Goal: Answer question/provide support: Share knowledge or assist other users

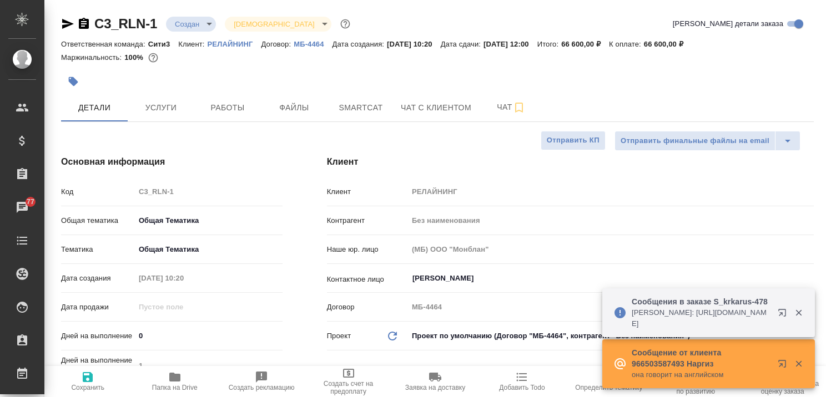
select select "RU"
click at [798, 364] on icon "button" at bounding box center [798, 364] width 6 height 6
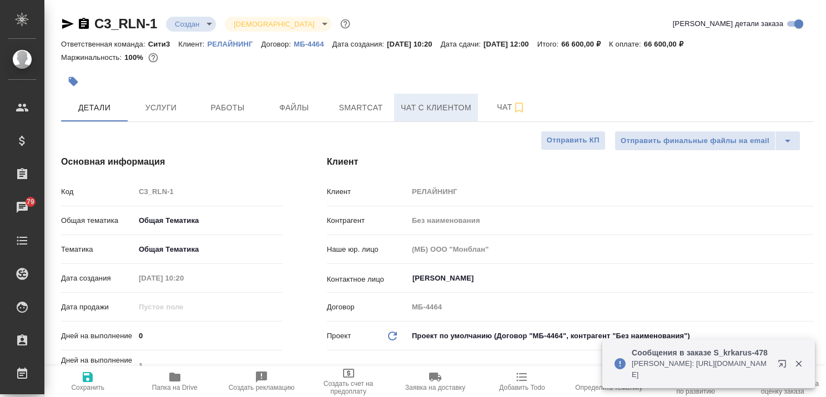
click at [415, 105] on span "Чат с клиентом" at bounding box center [436, 108] width 70 height 14
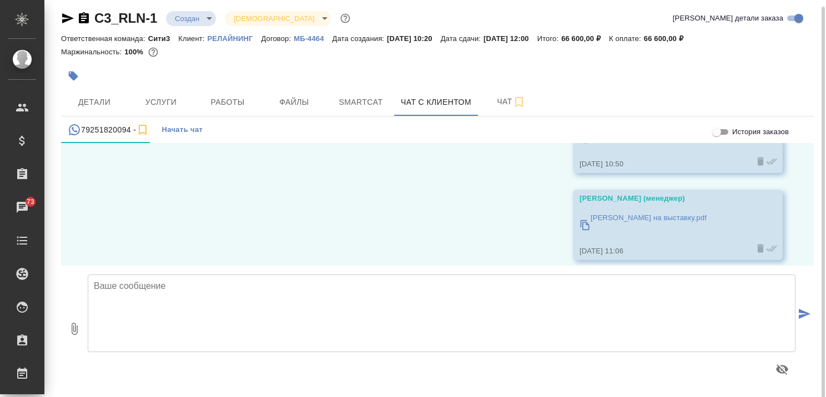
scroll to position [6, 0]
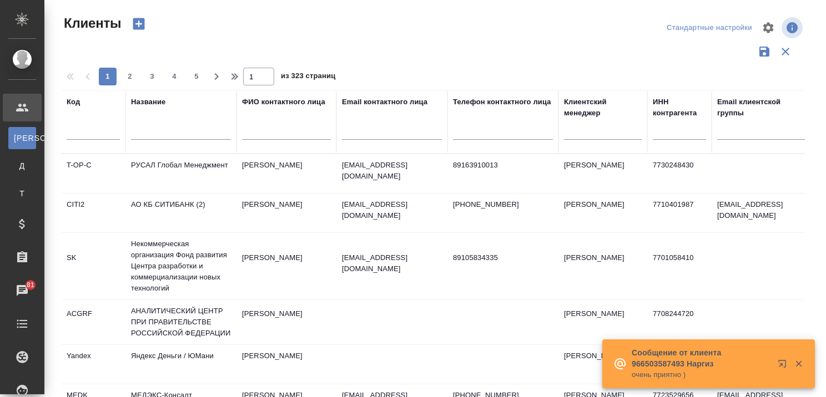
select select "RU"
click at [213, 134] on input "text" at bounding box center [181, 133] width 100 height 14
click at [783, 368] on icon "button" at bounding box center [783, 366] width 13 height 13
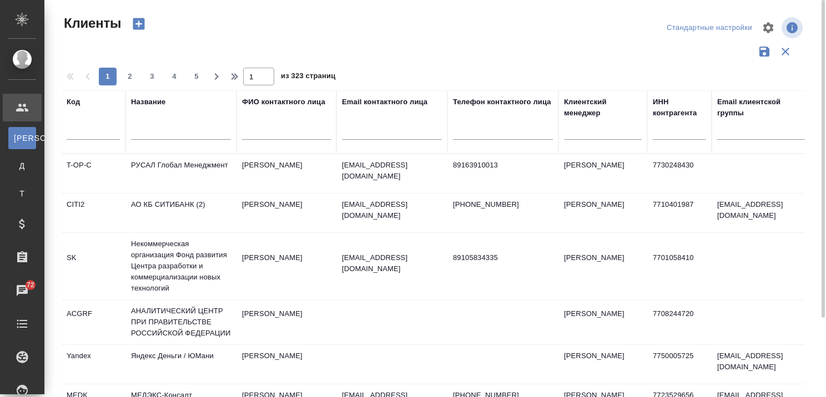
click at [168, 130] on input "text" at bounding box center [181, 133] width 100 height 14
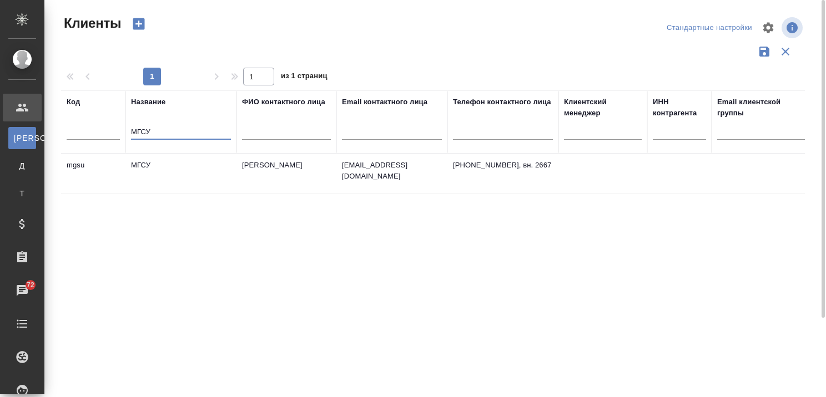
type input "МГСУ"
click at [169, 164] on td "МГСУ" at bounding box center [180, 173] width 111 height 39
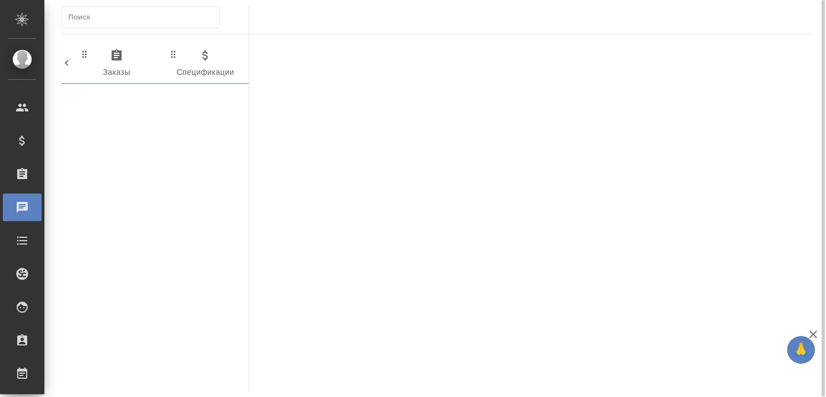
scroll to position [0, 642]
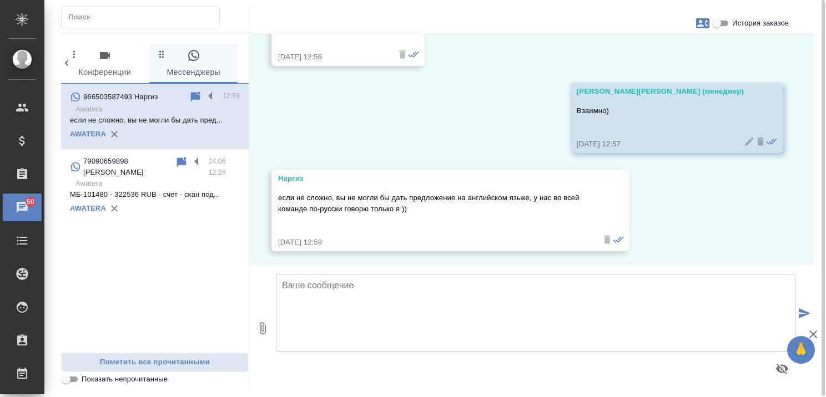
scroll to position [2541, 0]
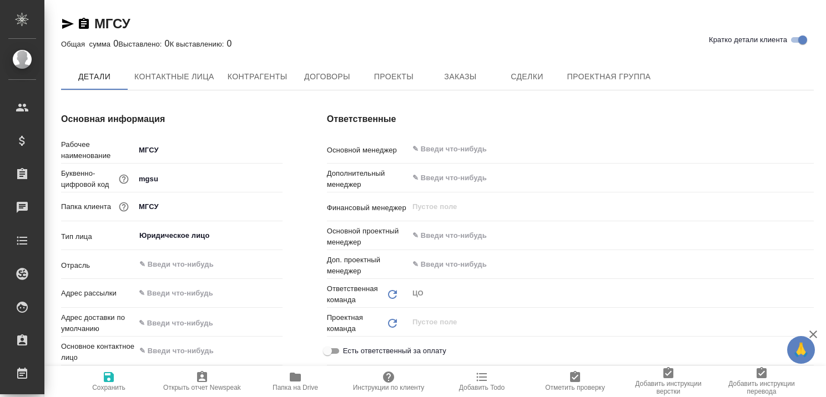
type textarea "x"
click at [451, 79] on span "Заказы" at bounding box center [459, 77] width 53 height 14
type input "Без наименования"
type textarea "x"
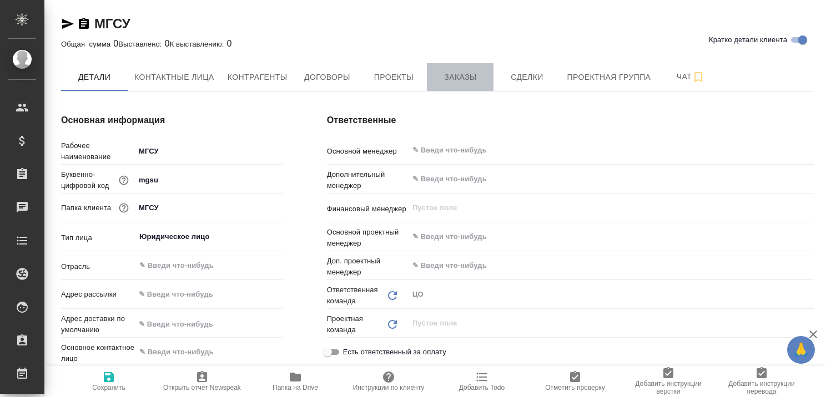
type textarea "x"
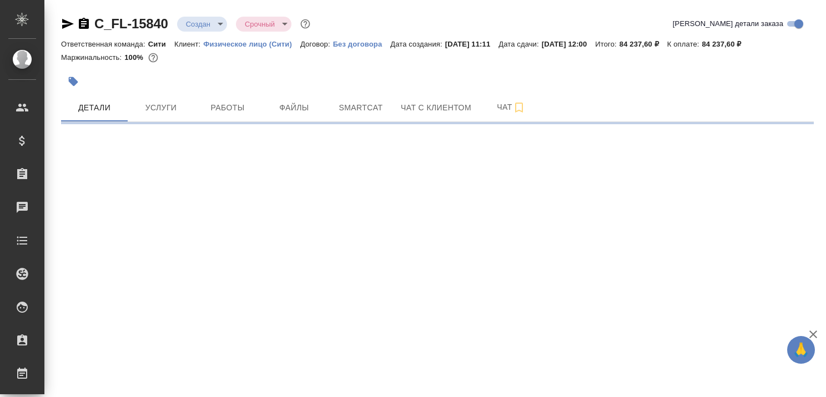
select select "RU"
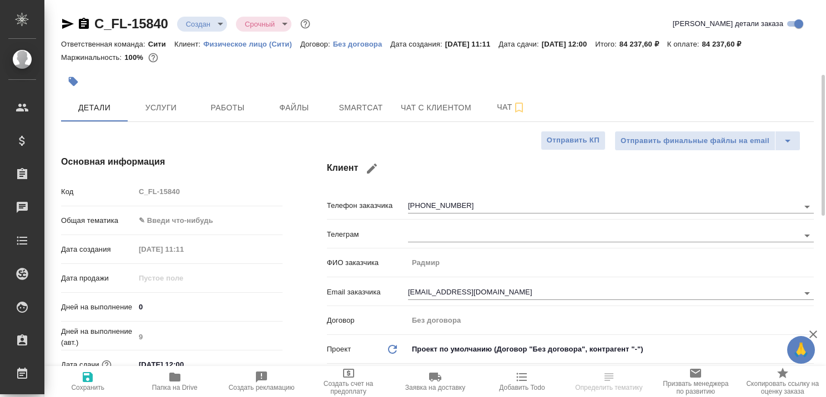
scroll to position [55, 0]
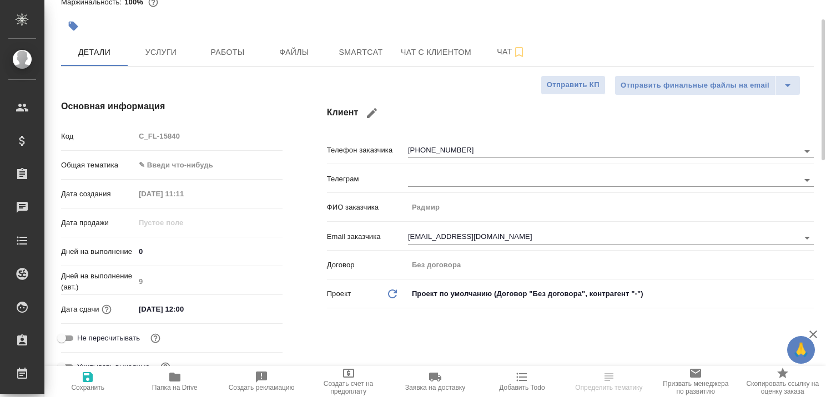
type textarea "x"
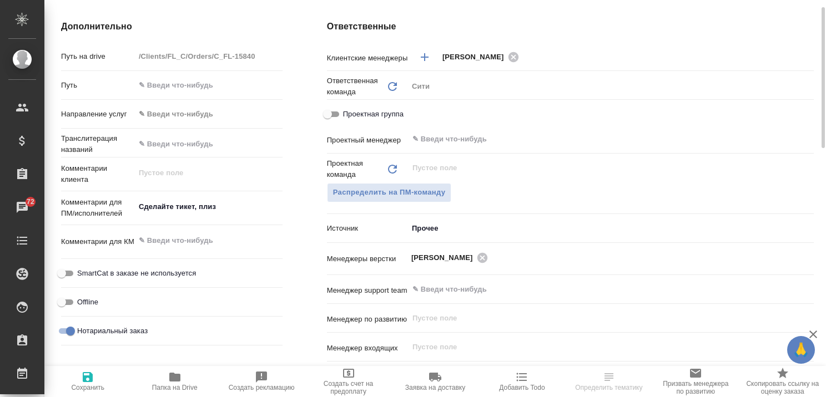
scroll to position [166, 0]
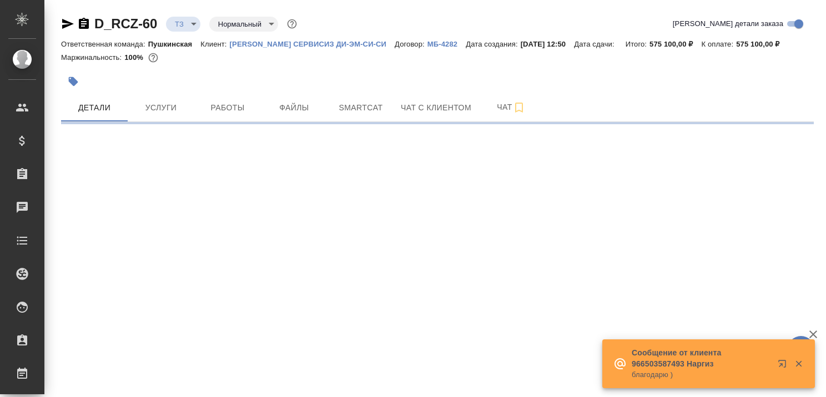
select select "RU"
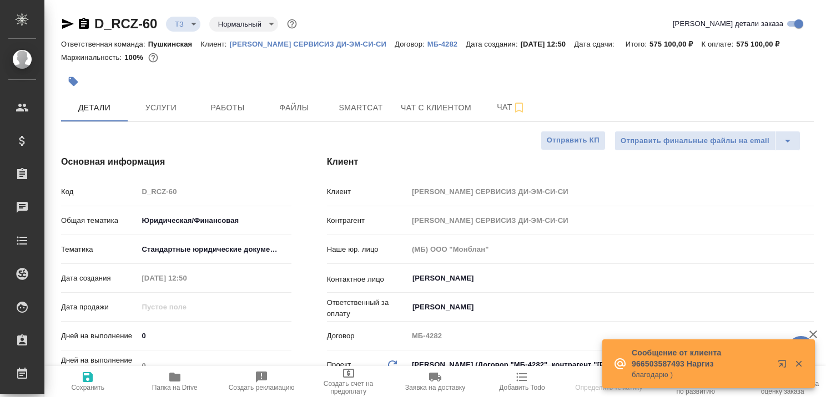
type textarea "x"
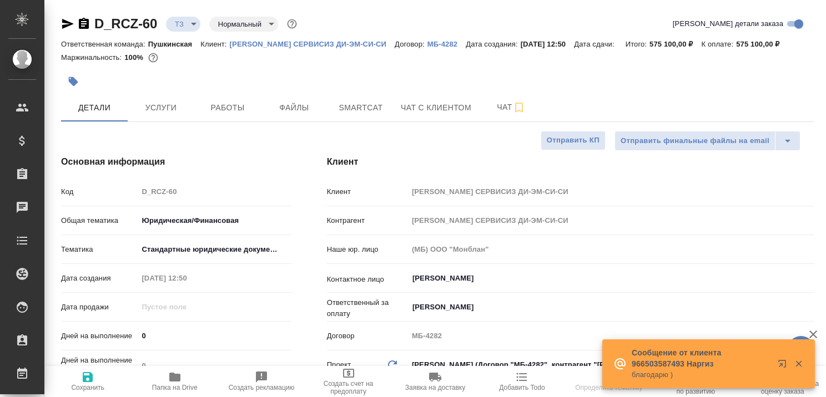
type textarea "x"
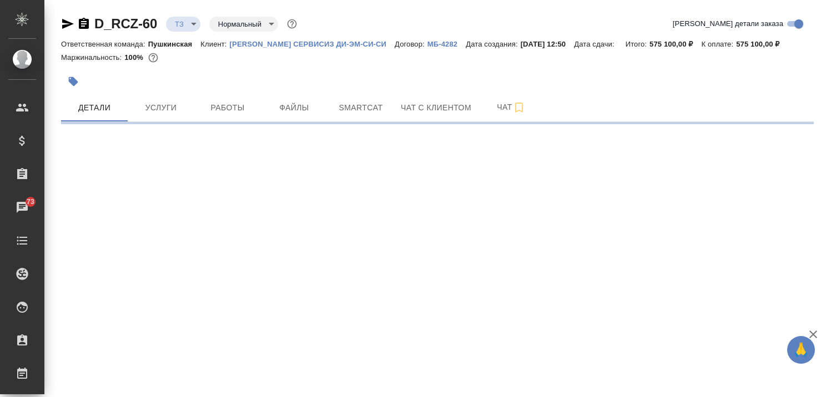
select select "RU"
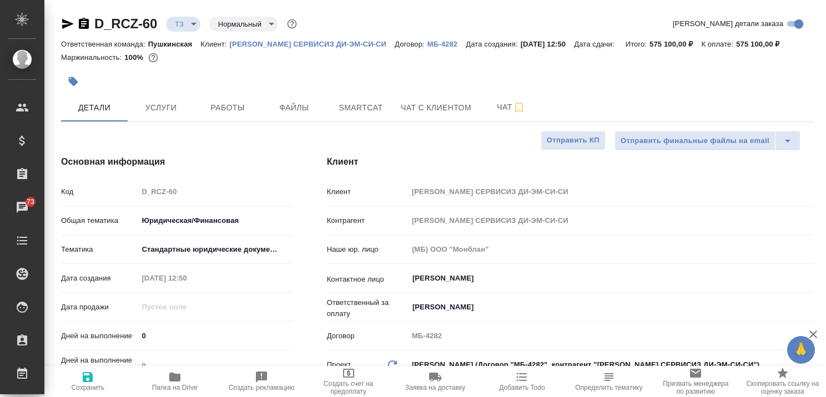
type textarea "x"
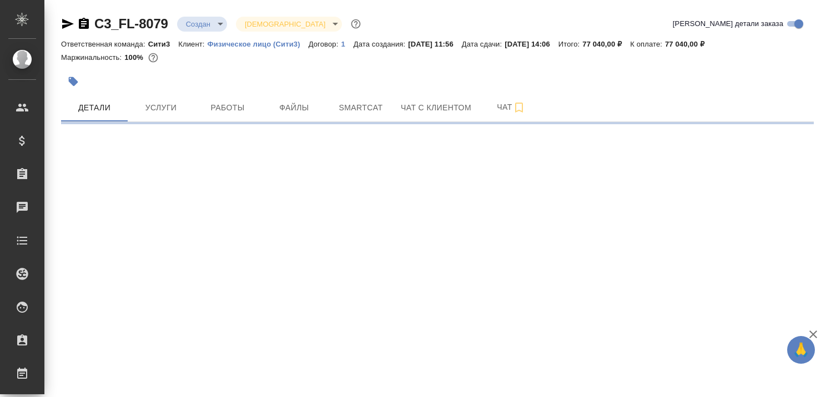
select select "RU"
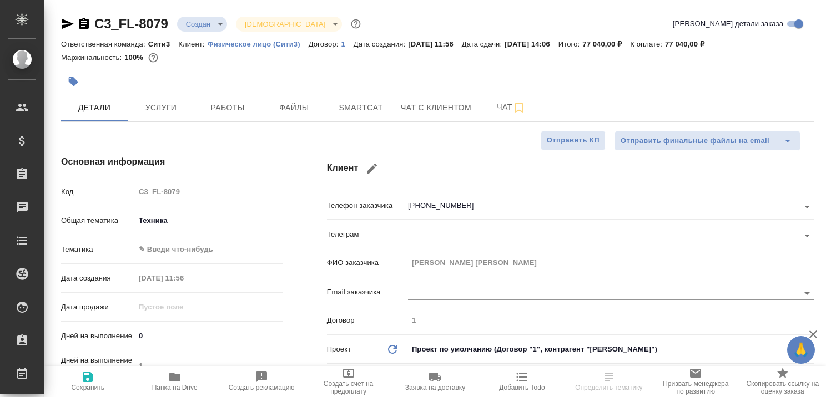
type textarea "x"
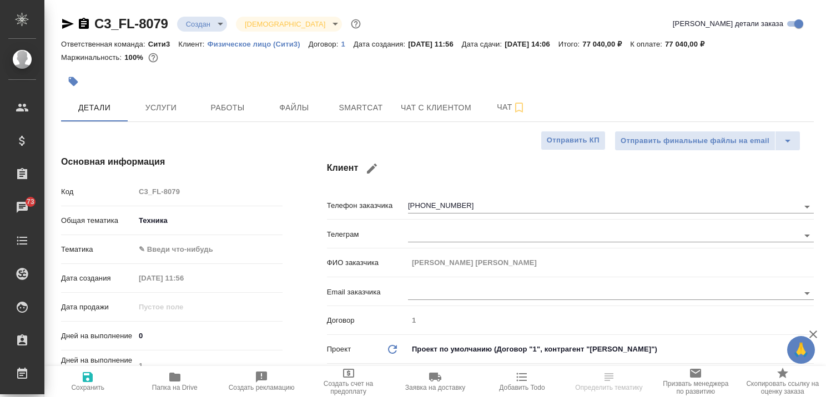
type textarea "x"
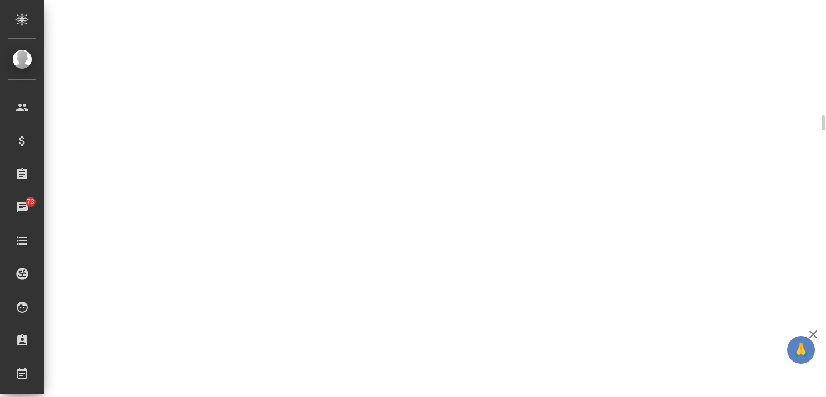
select select "RU"
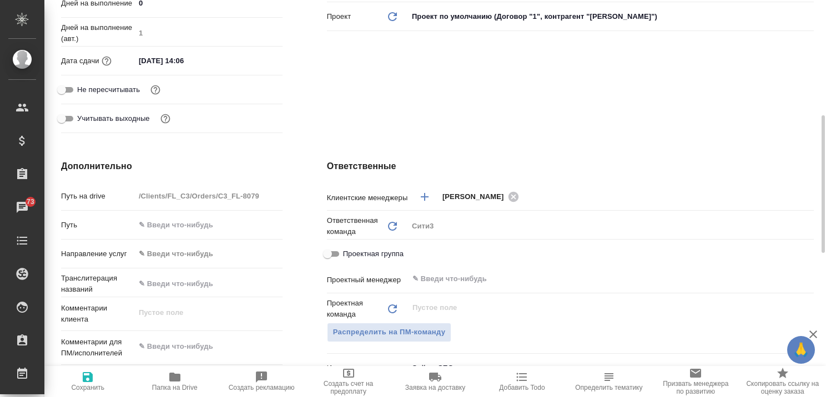
type textarea "x"
click at [815, 332] on icon "button" at bounding box center [813, 335] width 8 height 8
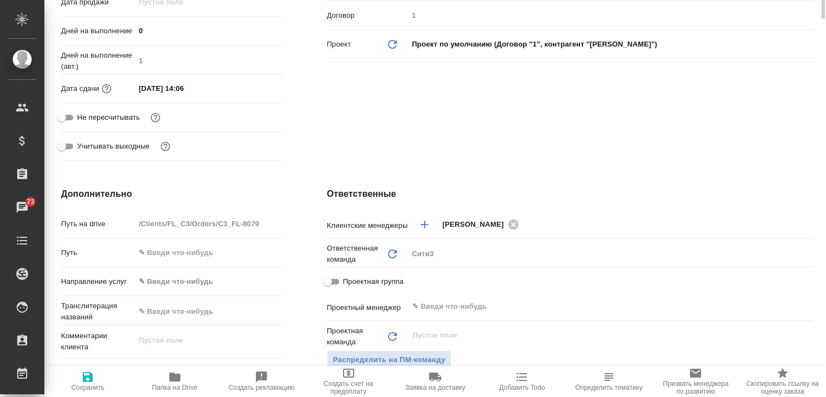
scroll to position [0, 0]
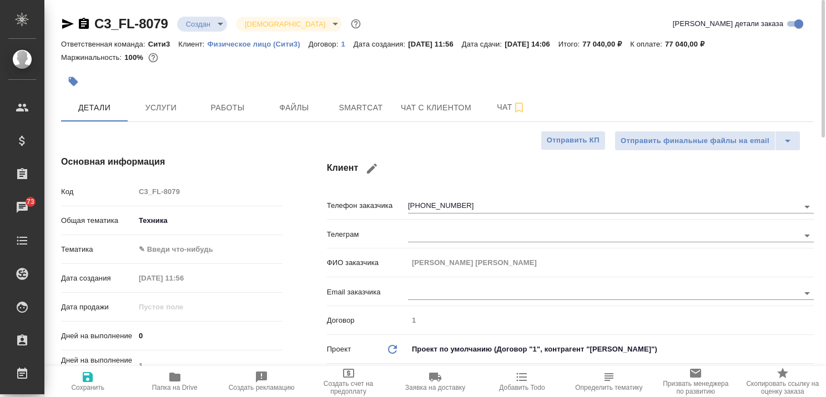
type textarea "x"
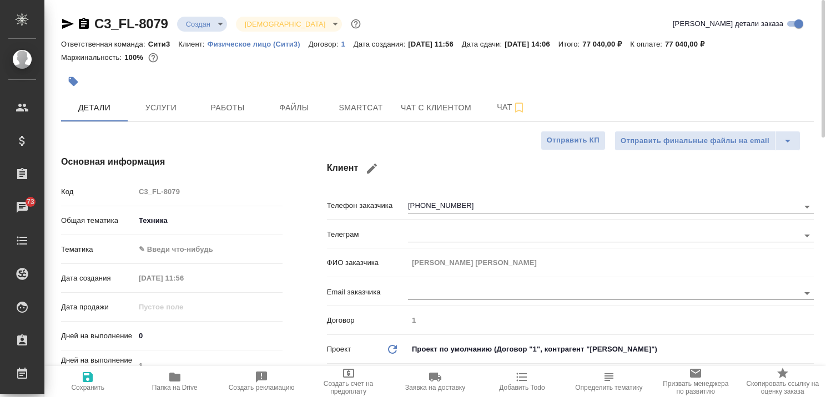
type textarea "x"
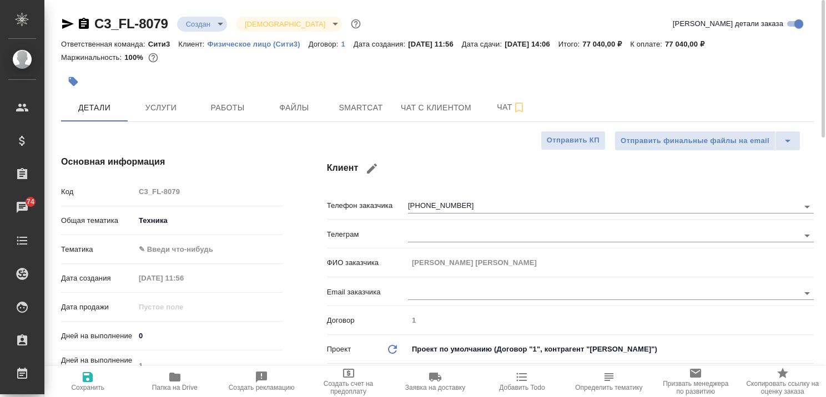
type textarea "x"
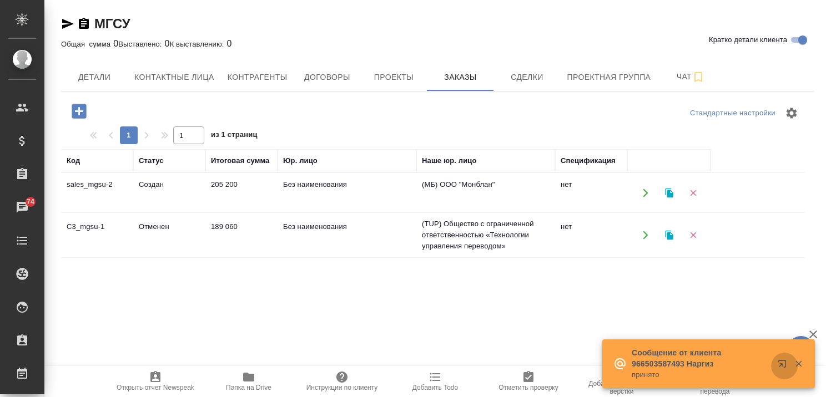
click at [780, 361] on icon "button" at bounding box center [781, 363] width 7 height 7
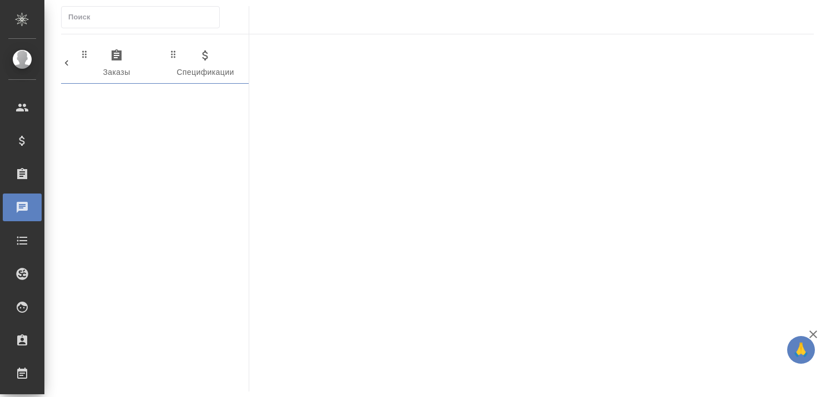
scroll to position [0, 642]
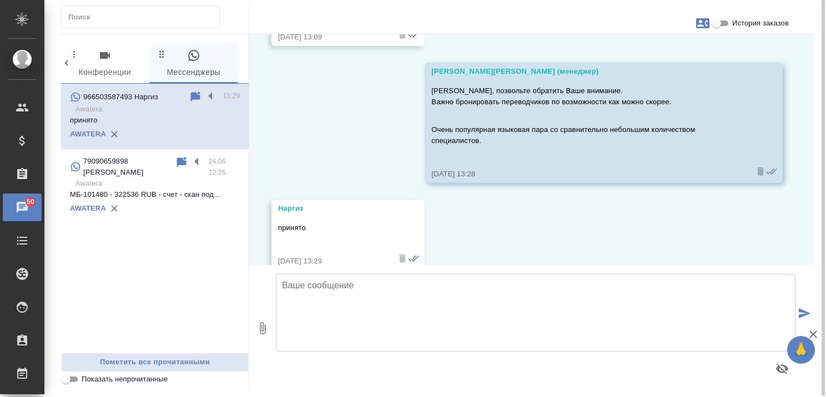
scroll to position [3027, 0]
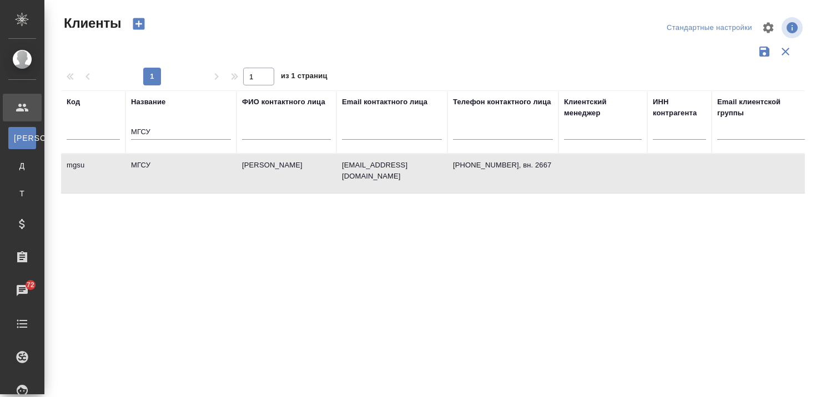
select select "RU"
drag, startPoint x: 187, startPoint y: 129, endPoint x: 61, endPoint y: 133, distance: 126.0
click at [63, 133] on tr "Код Название МГСУ ФИО контактного лица Email контактного лица Телефон контактно…" at bounding box center [480, 121] width 839 height 63
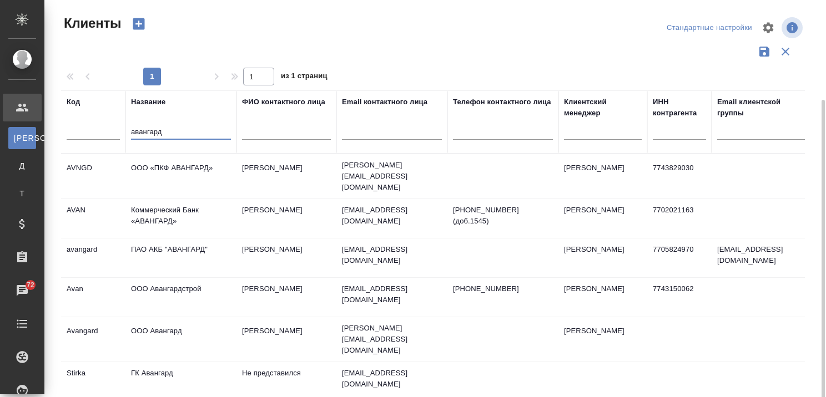
scroll to position [55, 0]
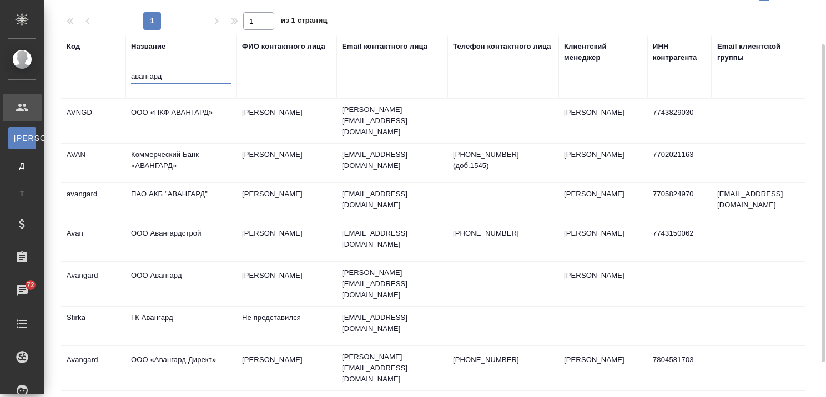
type input "авангард"
click at [179, 349] on td "ООО «Авангард Директ»" at bounding box center [180, 368] width 111 height 39
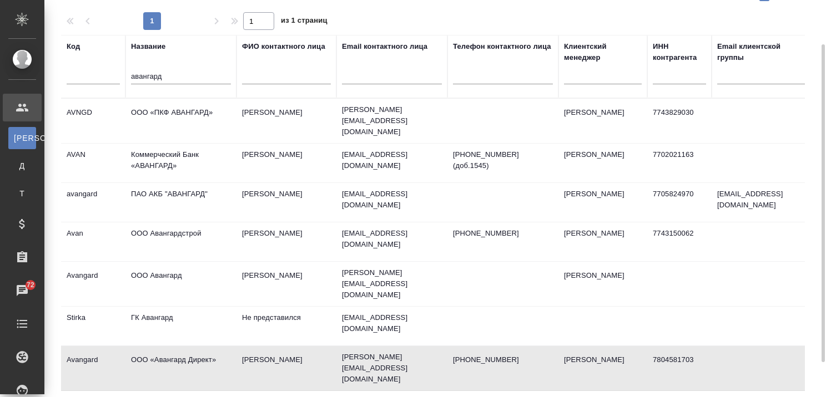
scroll to position [0, 0]
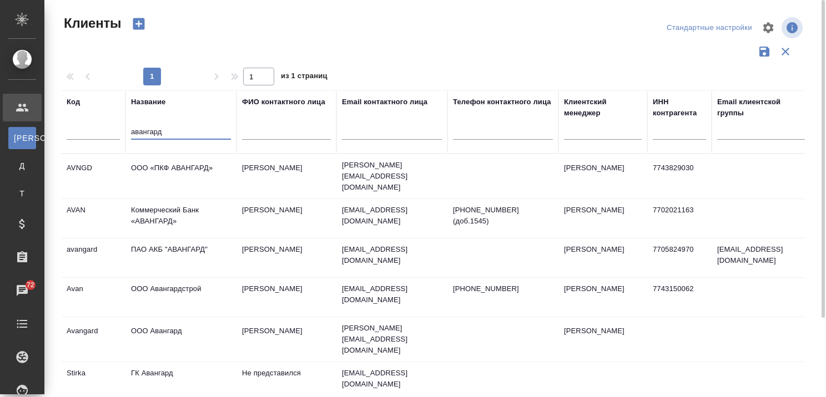
drag, startPoint x: 179, startPoint y: 131, endPoint x: 88, endPoint y: 140, distance: 90.9
click at [89, 140] on tr "Код Название авангард ФИО контактного лица Email контактного лица Телефон конта…" at bounding box center [480, 121] width 839 height 63
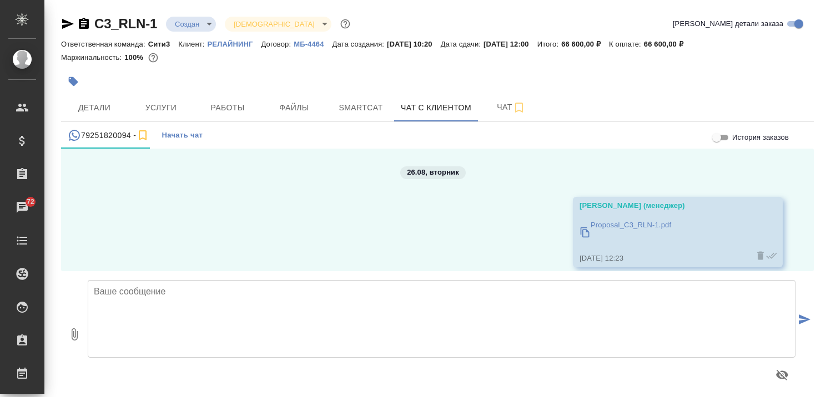
scroll to position [639, 0]
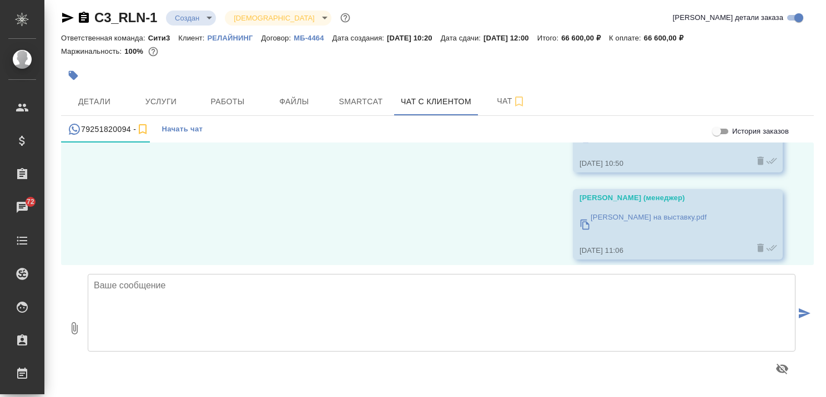
click at [296, 189] on div "26.08, вторник Никитина Татьяна (менеджер) Proposal_C3_RLN-1.pdf 26.08.25, 12:2…" at bounding box center [437, 204] width 752 height 123
click at [198, 296] on textarea at bounding box center [441, 313] width 707 height 78
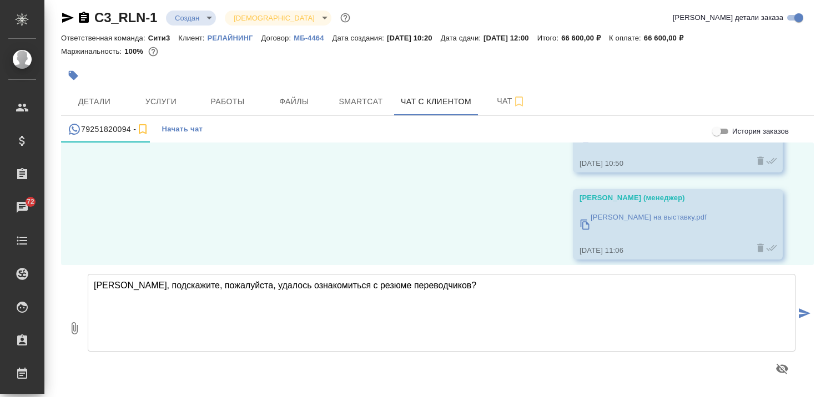
type textarea "Таисия, подскажите, пожалуйста, удалось ознакомиться с резюме переводчиков?"
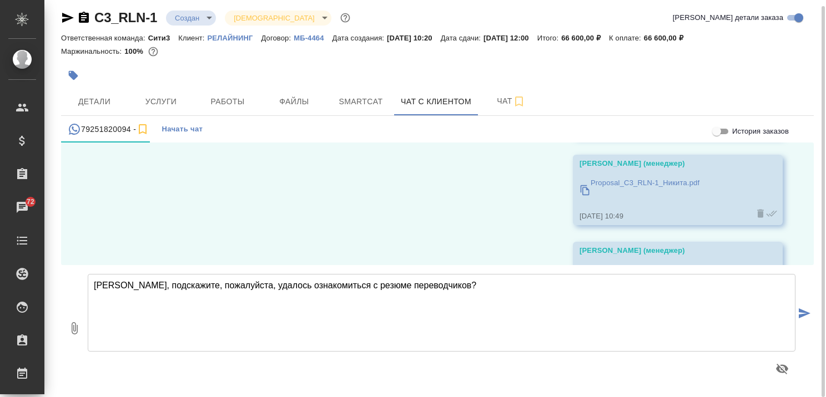
scroll to position [726, 0]
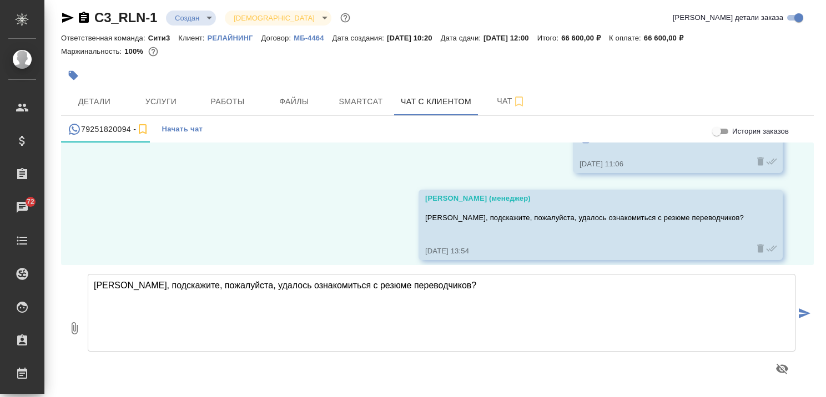
click at [355, 217] on div "26.08, вторник Никитина Татьяна (менеджер) Proposal_C3_RLN-1.pdf 26.08.25, 12:2…" at bounding box center [437, 204] width 752 height 123
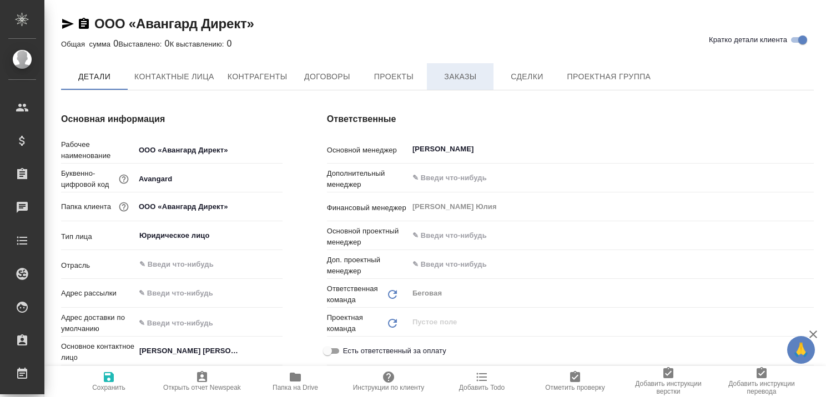
type textarea "x"
click at [452, 79] on span "Заказы" at bounding box center [459, 77] width 53 height 14
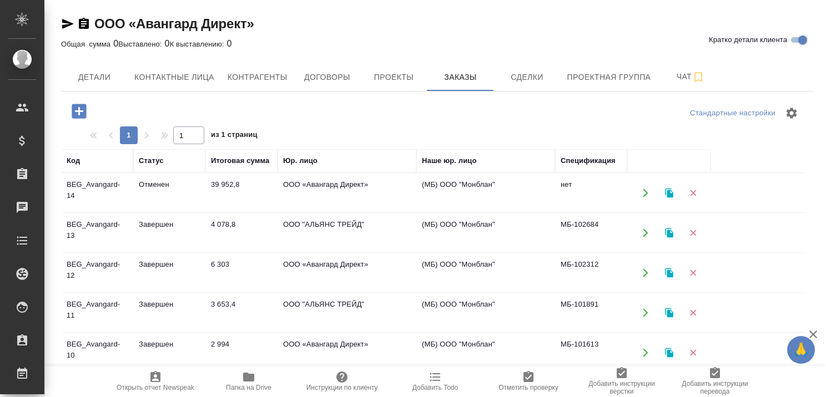
click at [173, 221] on td "Завершен" at bounding box center [169, 233] width 72 height 39
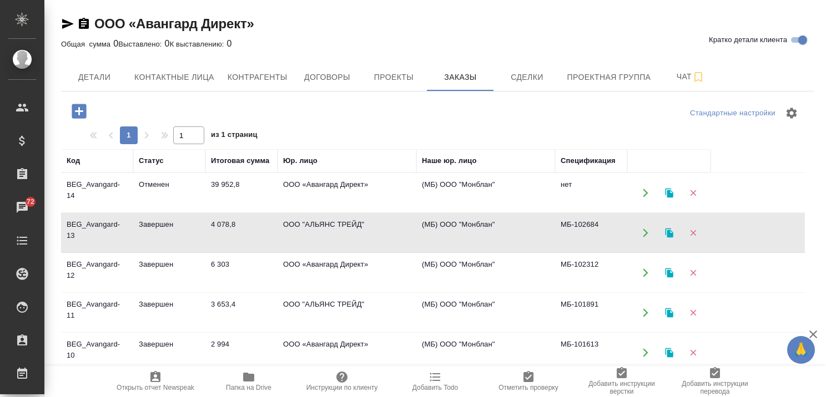
click at [150, 262] on td "Завершен" at bounding box center [169, 273] width 72 height 39
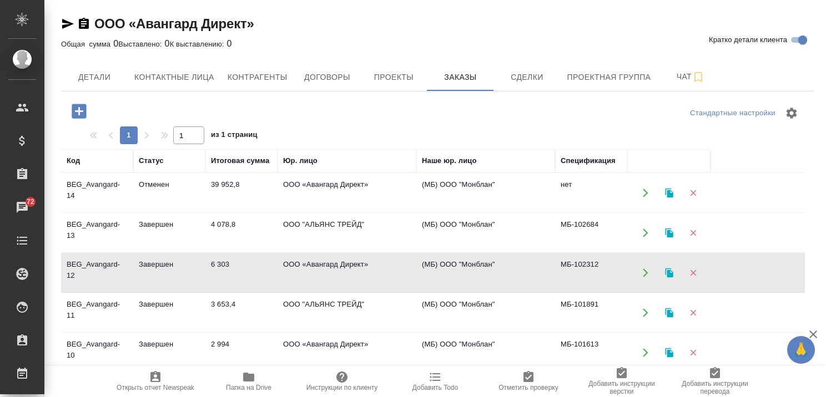
click at [160, 301] on td "Завершен" at bounding box center [169, 312] width 72 height 39
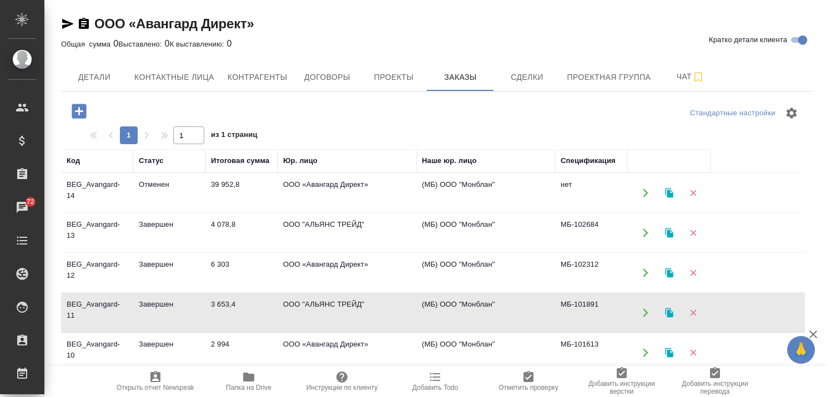
click at [160, 301] on td "Завершен" at bounding box center [169, 312] width 72 height 39
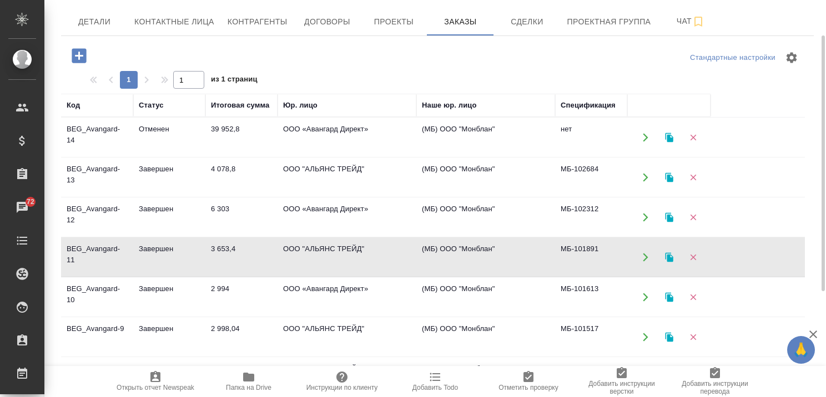
click at [151, 286] on td "Завершен" at bounding box center [169, 297] width 72 height 39
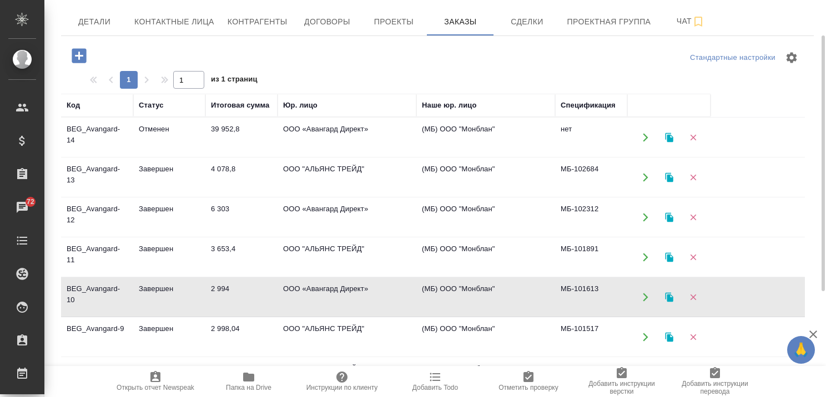
click at [151, 286] on td "Завершен" at bounding box center [169, 297] width 72 height 39
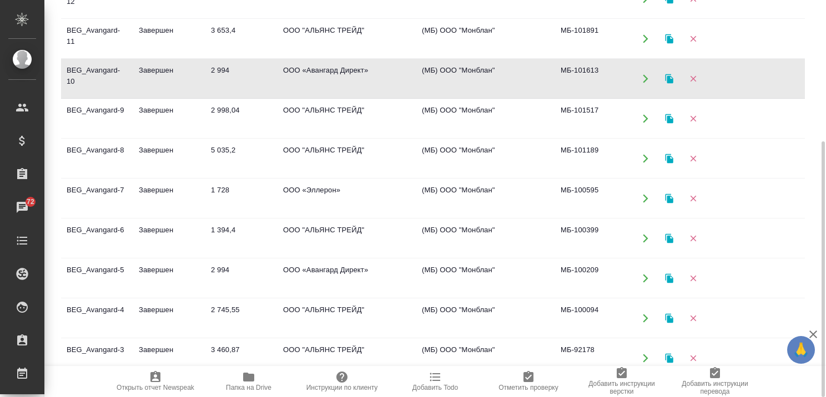
click at [159, 110] on td "Завершен" at bounding box center [169, 118] width 72 height 39
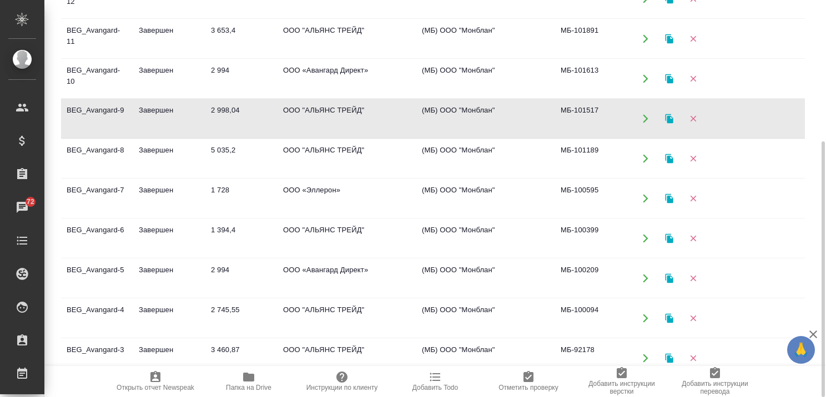
scroll to position [0, 0]
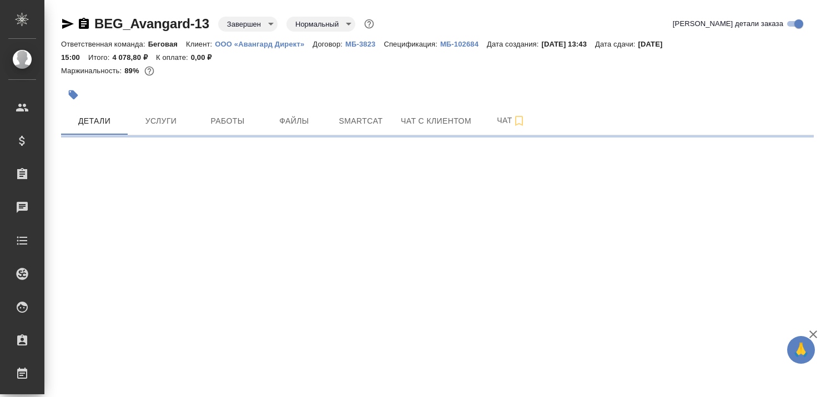
select select "RU"
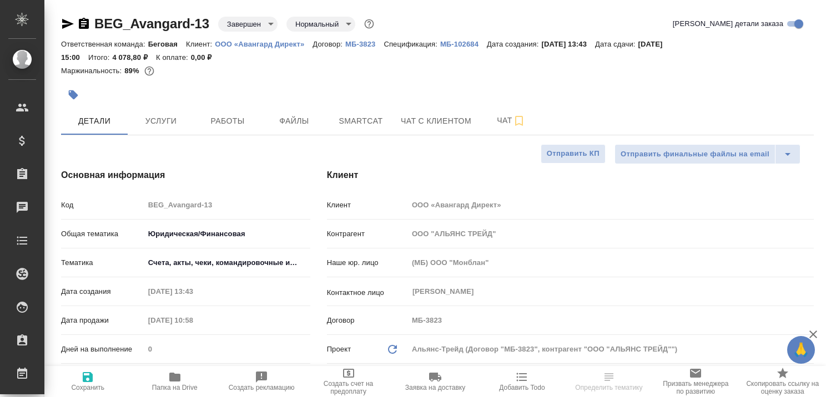
type textarea "x"
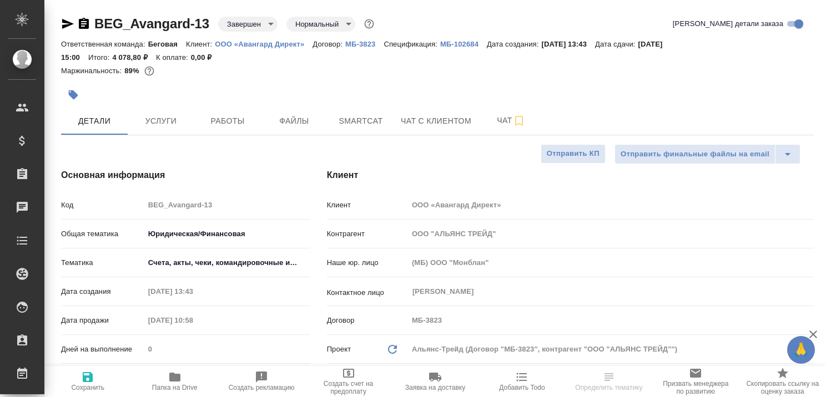
type textarea "x"
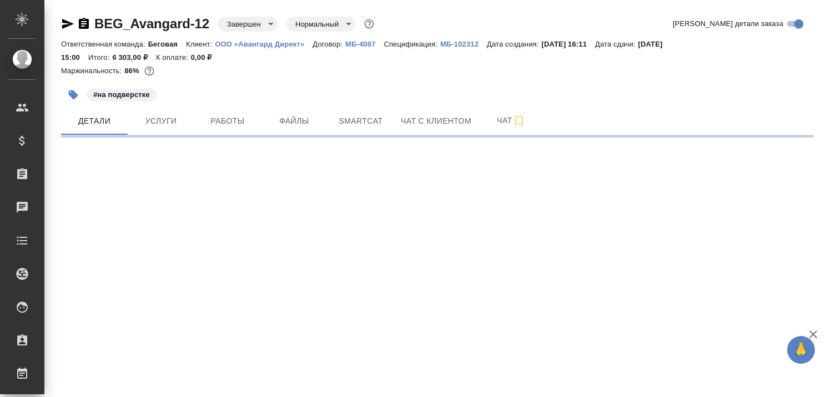
select select "RU"
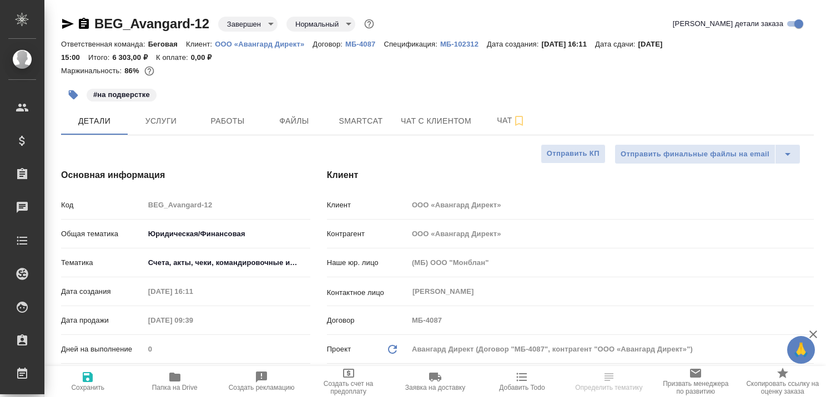
type textarea "x"
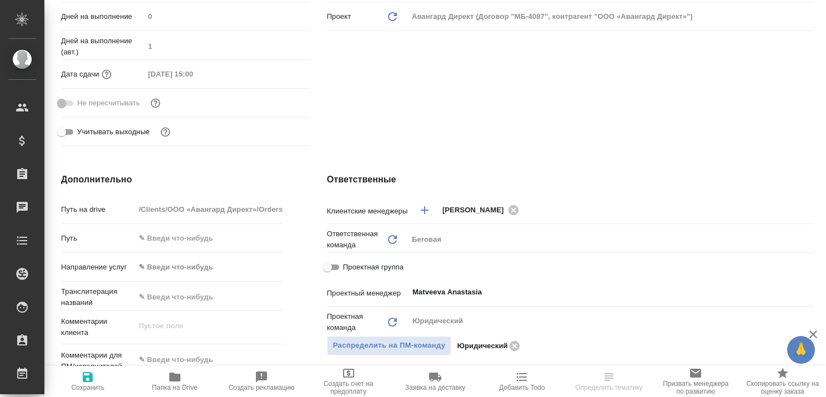
type textarea "x"
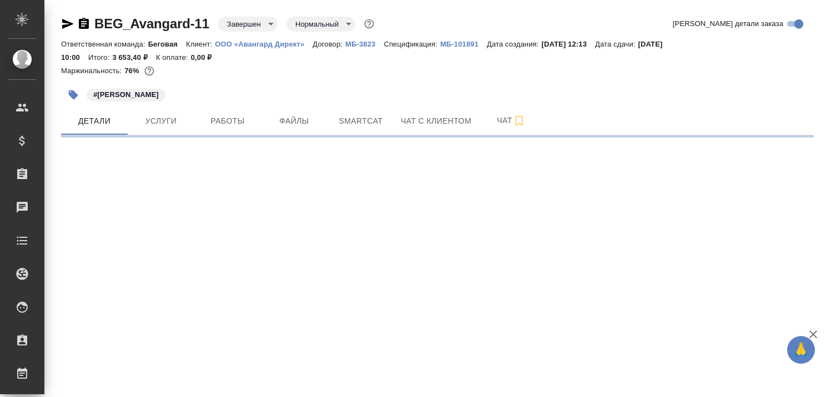
select select "RU"
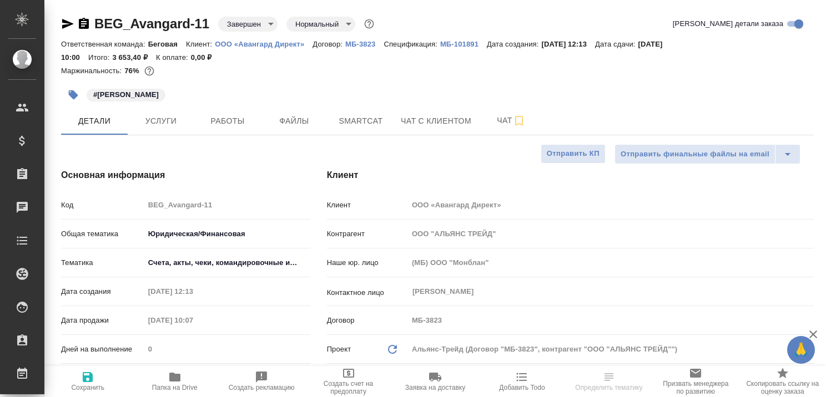
type textarea "x"
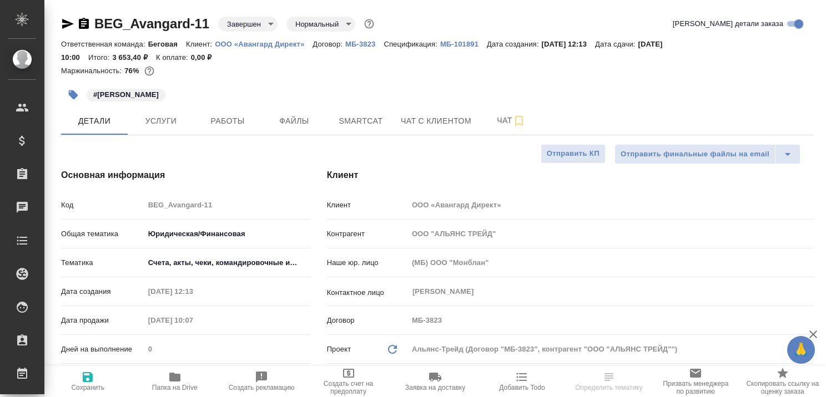
type textarea "x"
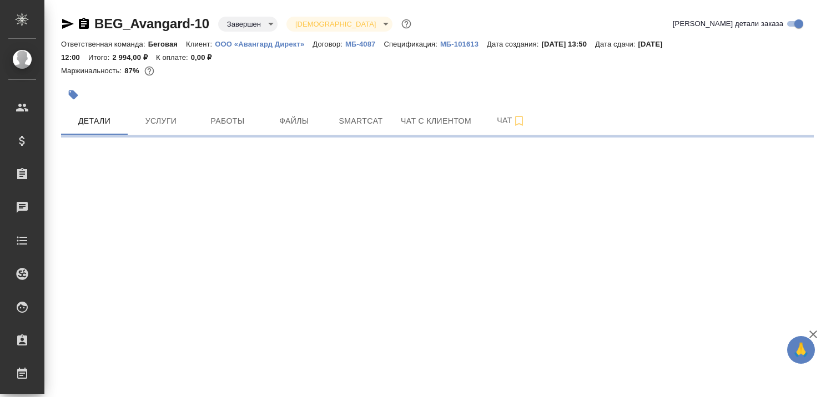
select select "RU"
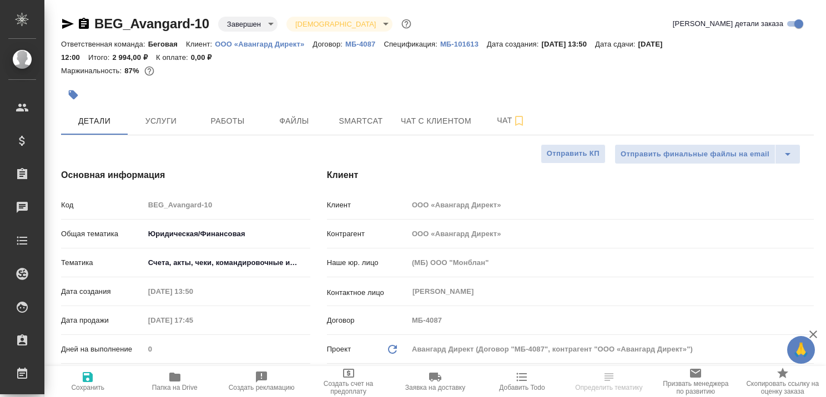
type textarea "x"
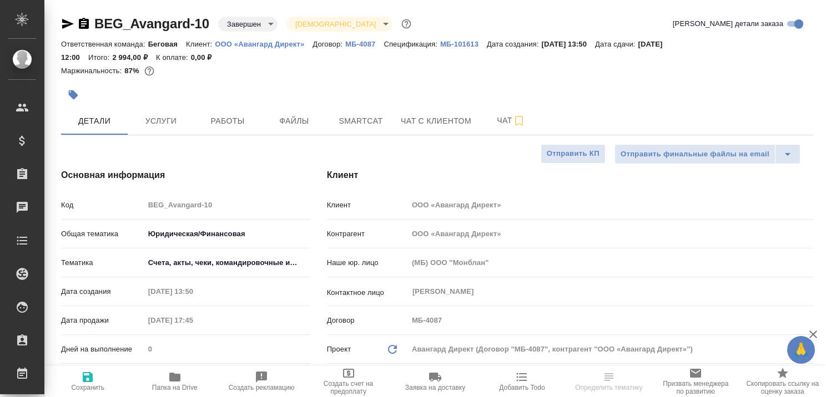
type textarea "x"
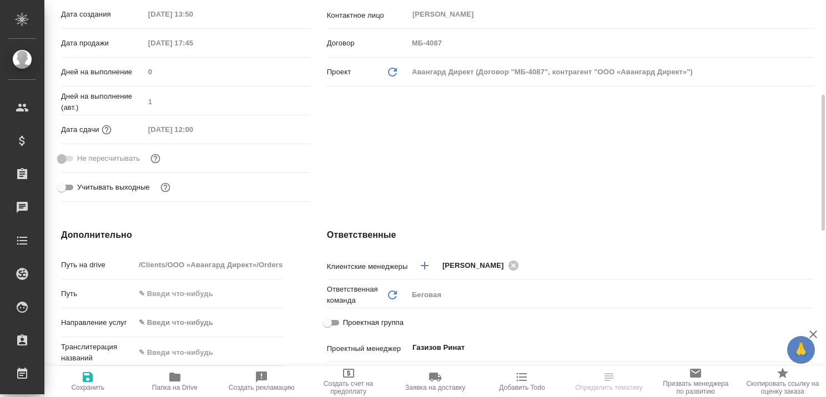
type textarea "x"
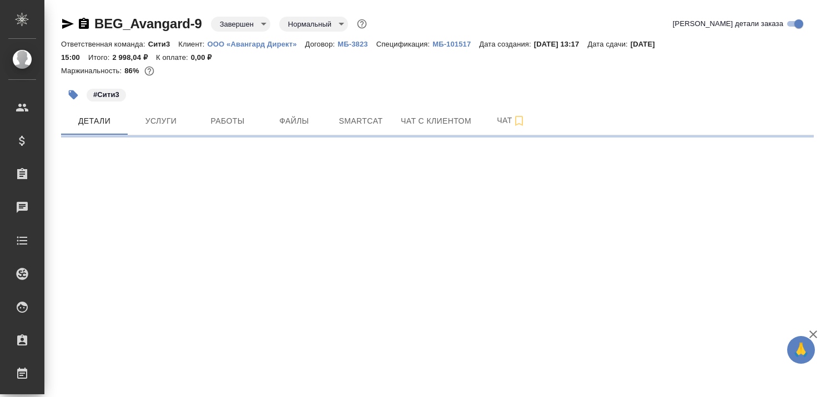
select select "RU"
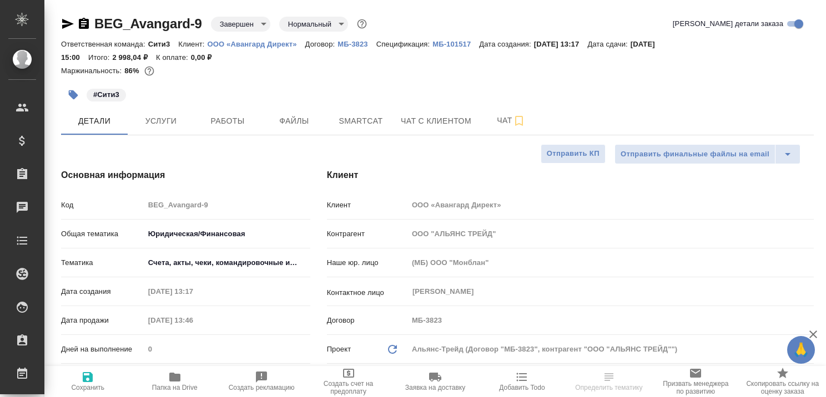
type textarea "x"
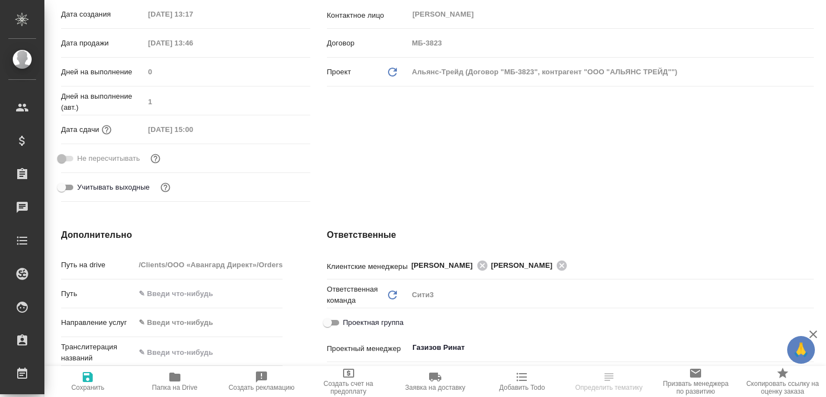
type textarea "x"
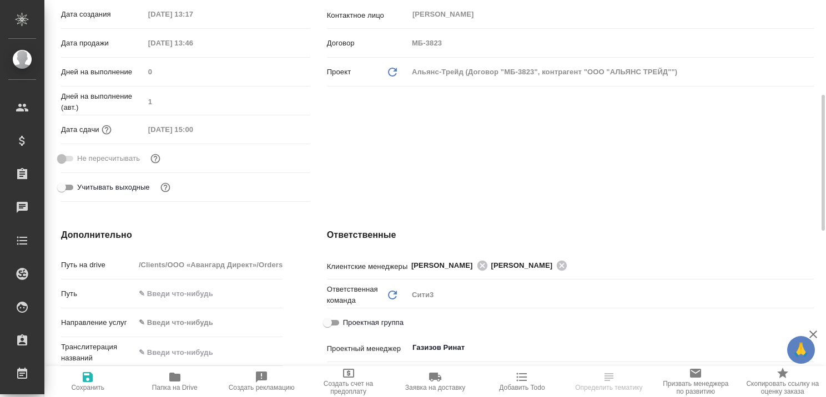
type textarea "x"
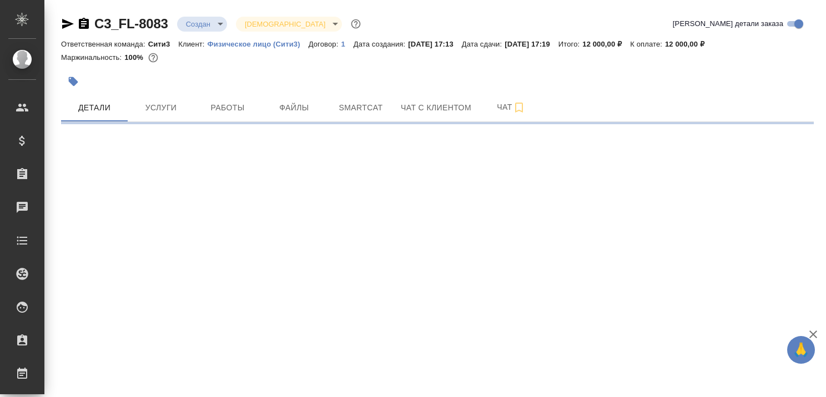
select select "RU"
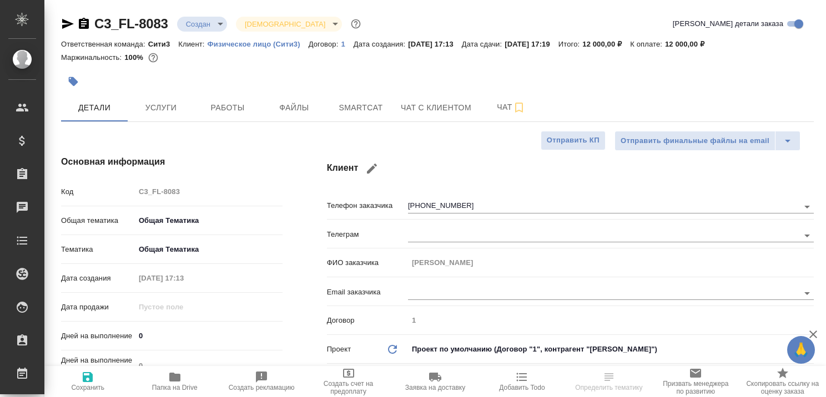
type textarea "x"
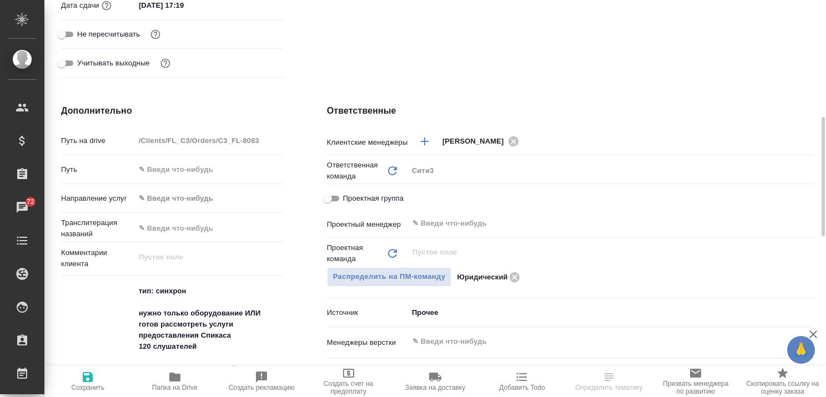
scroll to position [555, 0]
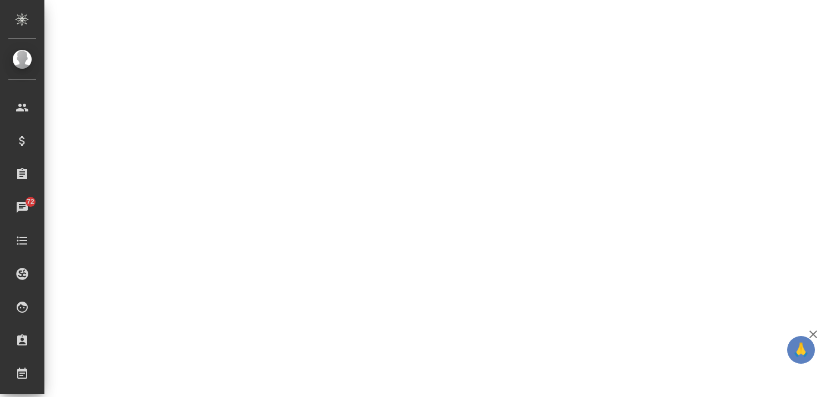
select select "RU"
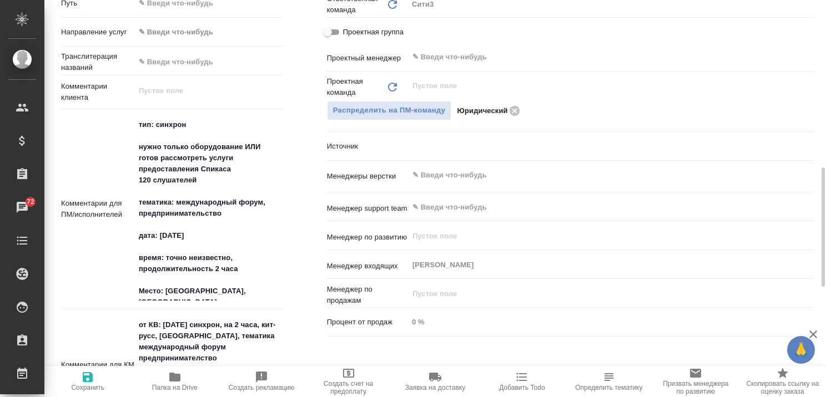
type textarea "x"
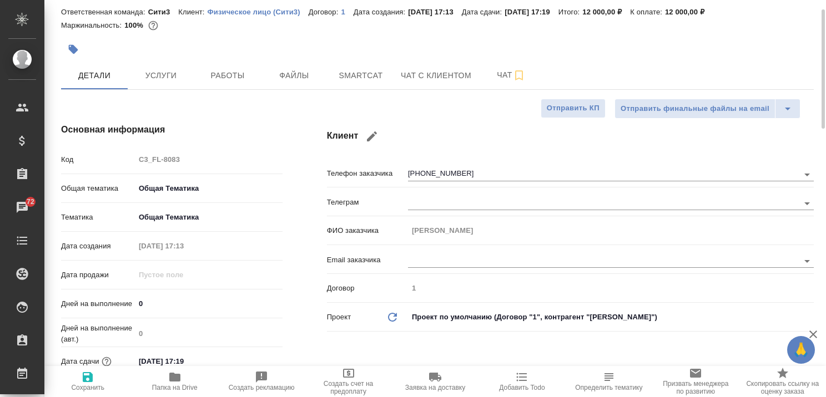
scroll to position [0, 0]
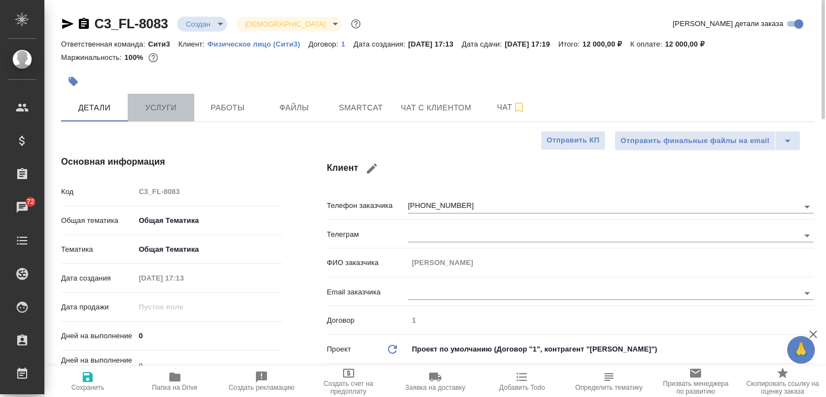
click at [159, 104] on span "Услуги" at bounding box center [160, 108] width 53 height 14
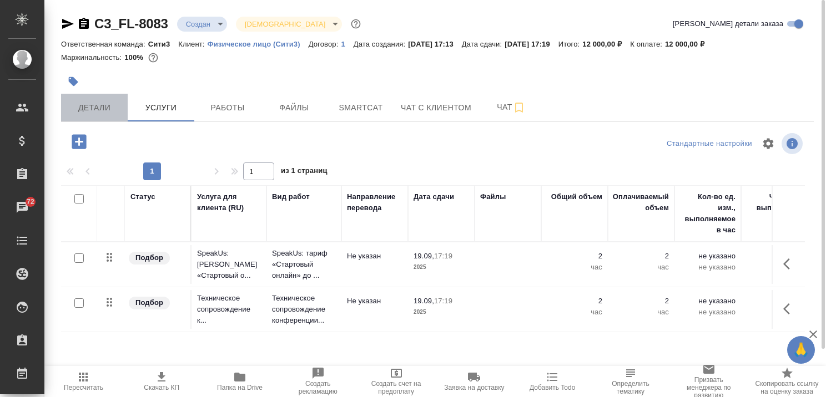
click at [100, 107] on span "Детали" at bounding box center [94, 108] width 53 height 14
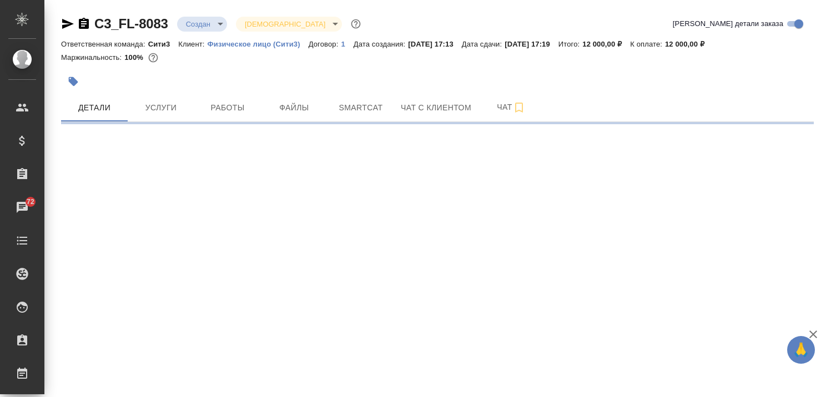
select select "RU"
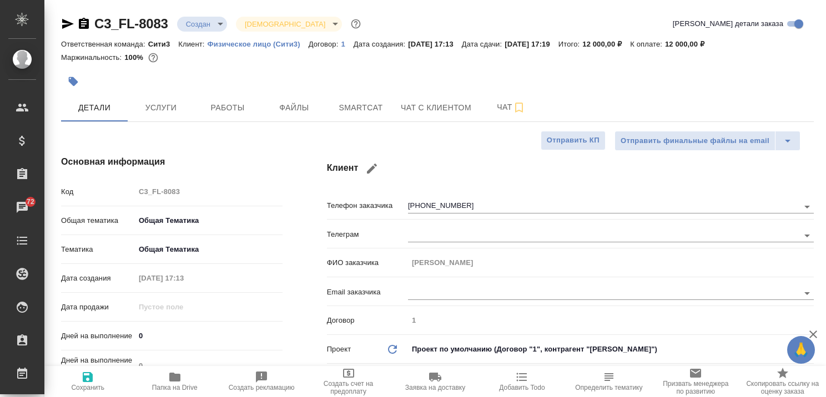
type textarea "x"
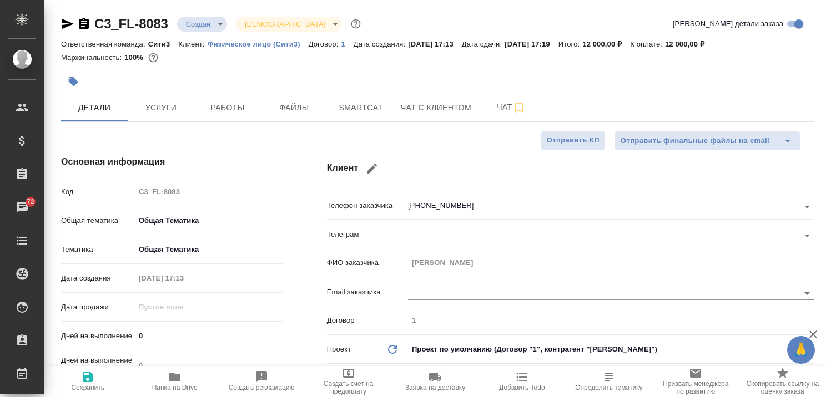
type textarea "x"
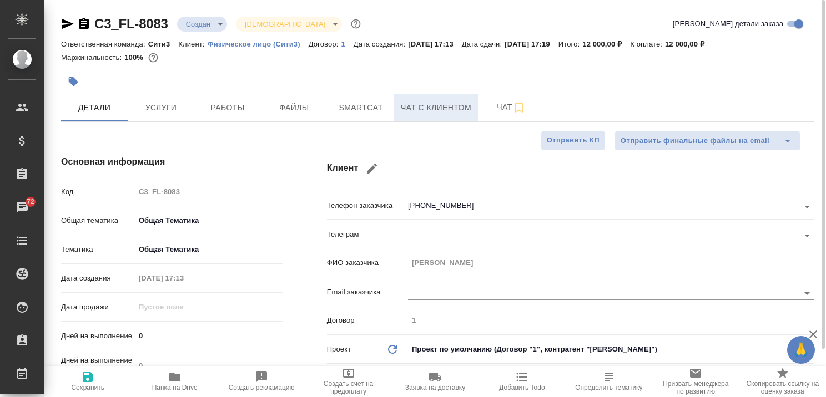
click at [429, 105] on span "Чат с клиентом" at bounding box center [436, 108] width 70 height 14
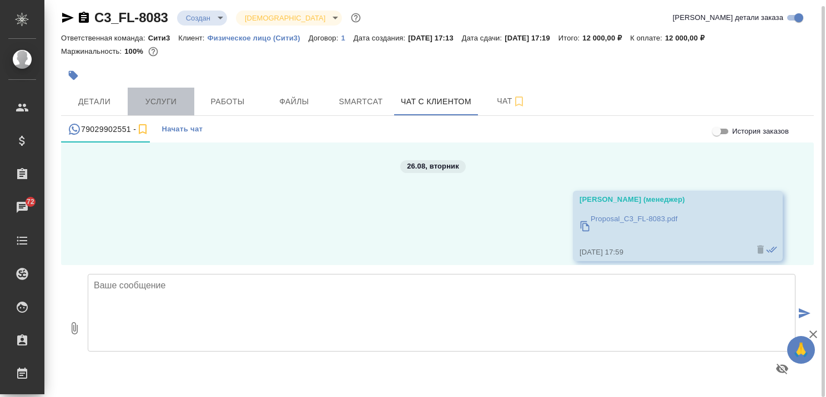
click at [159, 104] on span "Услуги" at bounding box center [160, 102] width 53 height 14
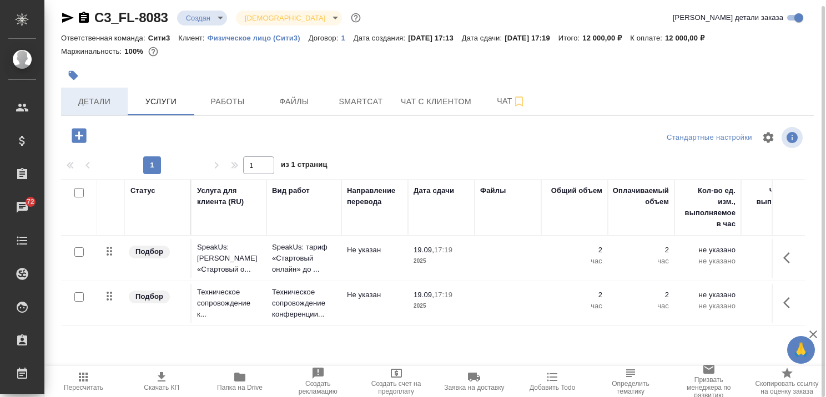
click at [84, 94] on button "Детали" at bounding box center [94, 102] width 67 height 28
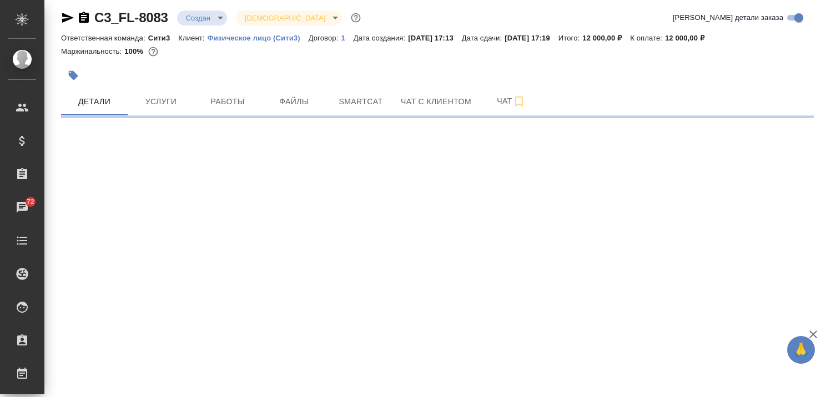
select select "RU"
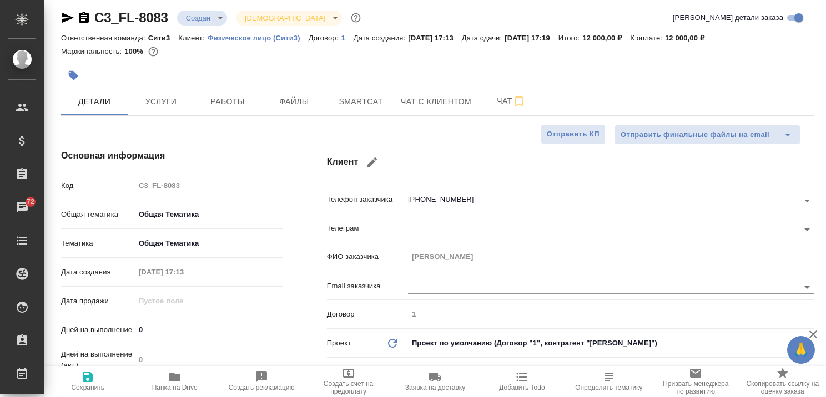
type textarea "x"
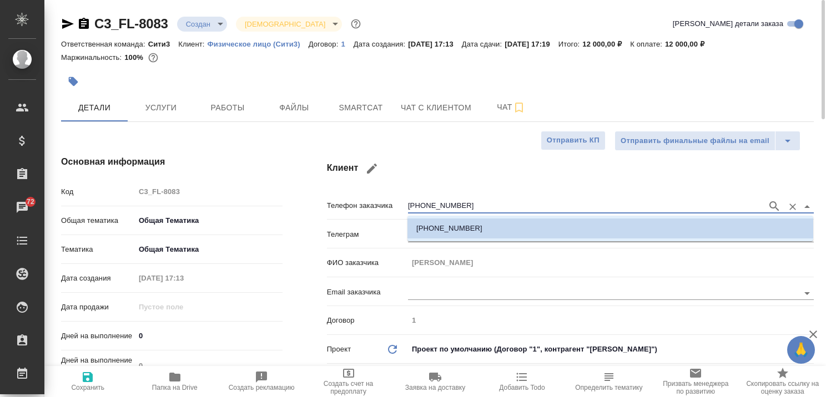
drag, startPoint x: 461, startPoint y: 206, endPoint x: 390, endPoint y: 209, distance: 71.1
click at [390, 209] on div "Телефон заказчика +79029902551" at bounding box center [570, 204] width 487 height 19
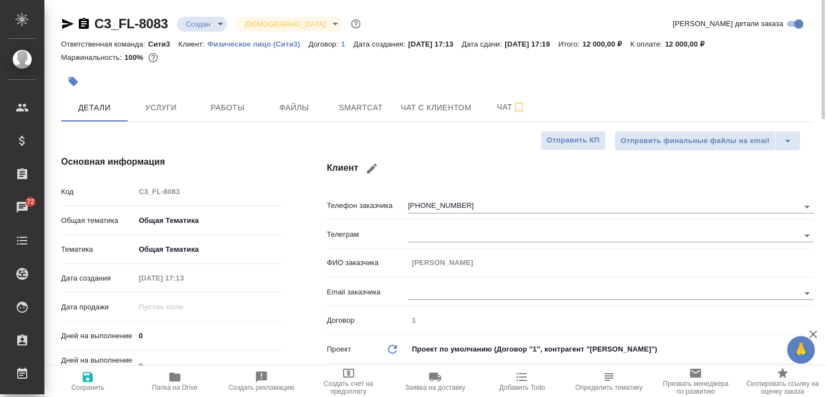
type textarea "x"
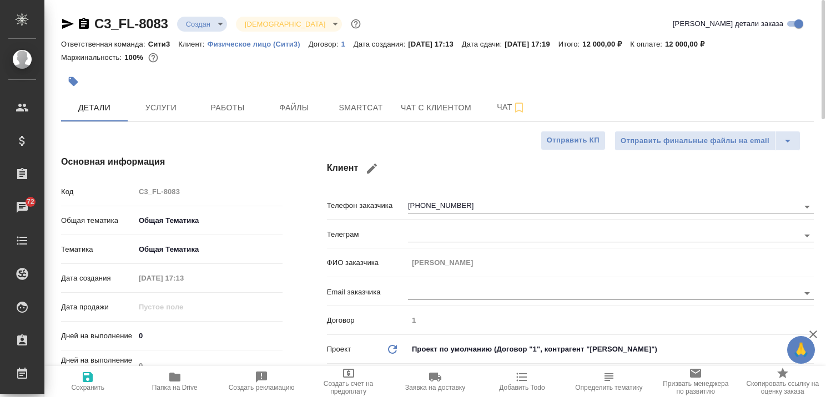
type textarea "x"
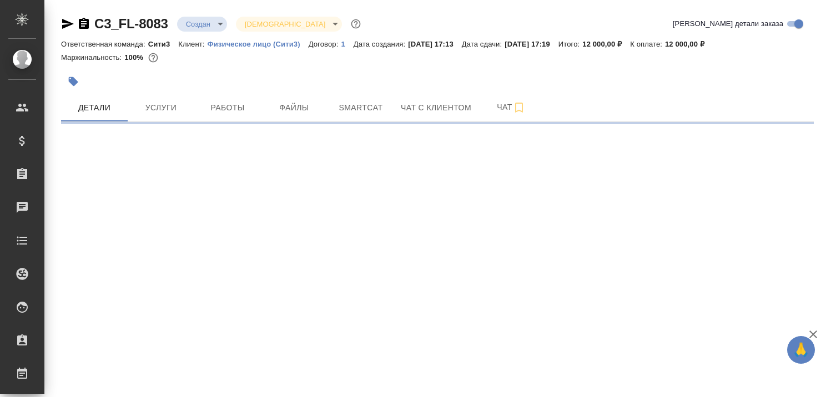
select select "RU"
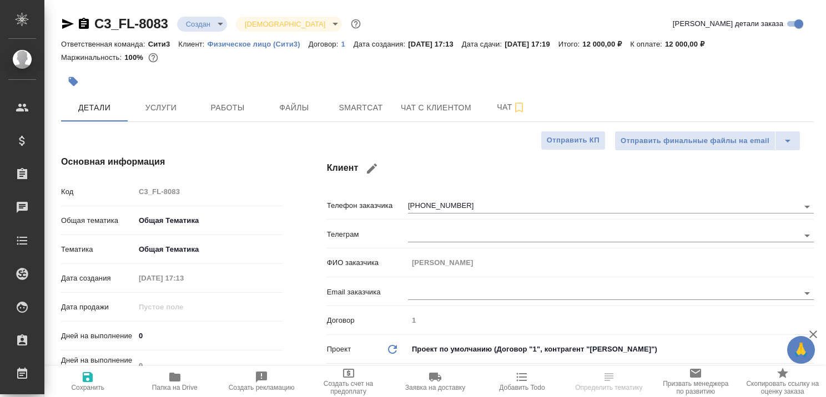
type textarea "x"
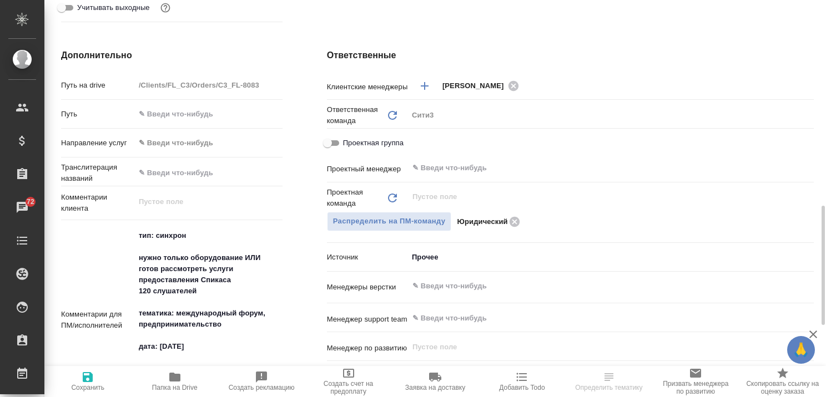
scroll to position [555, 0]
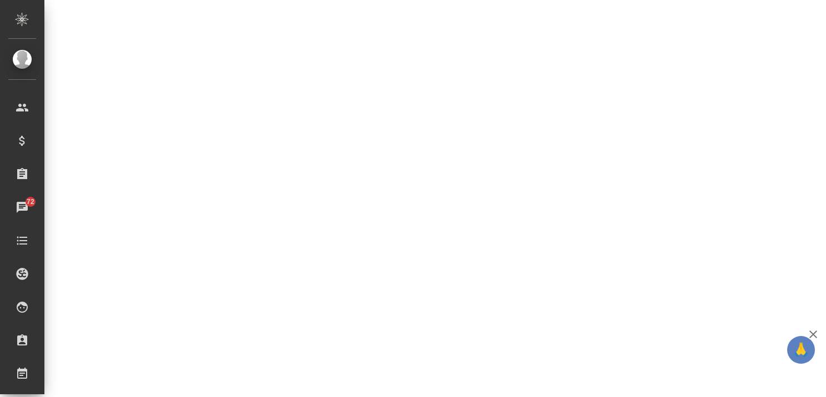
select select "RU"
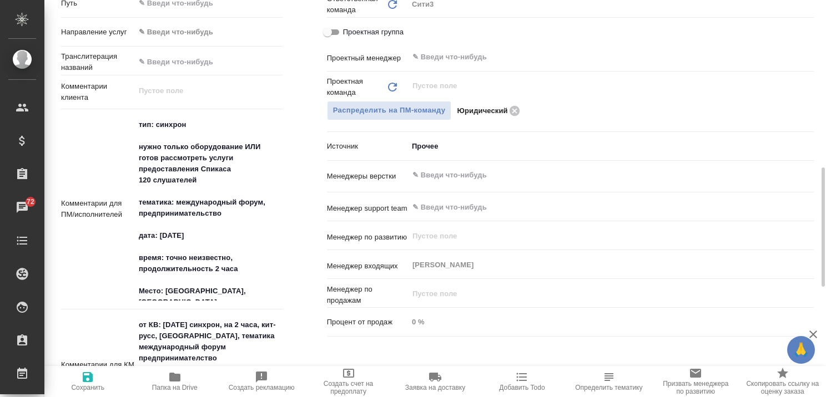
type textarea "x"
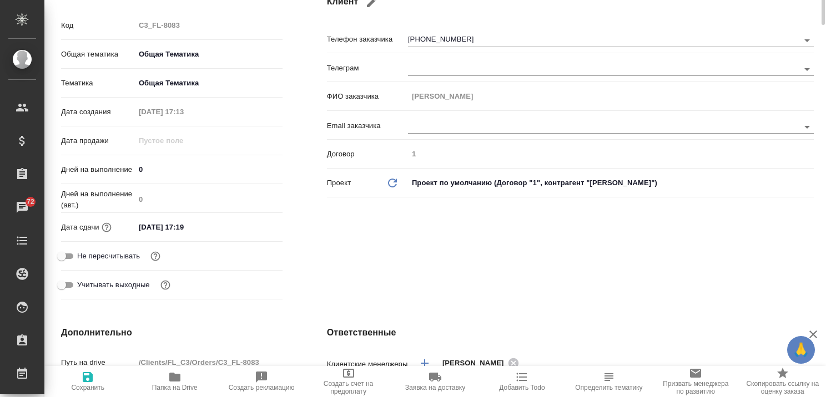
scroll to position [0, 0]
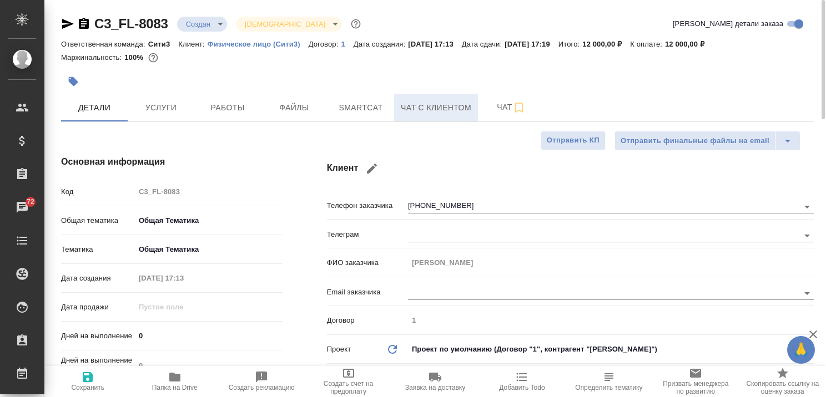
click at [419, 104] on span "Чат с клиентом" at bounding box center [436, 108] width 70 height 14
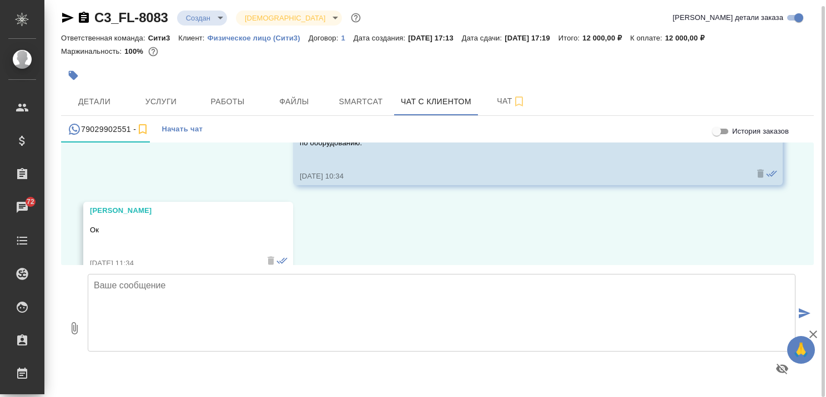
scroll to position [1159, 0]
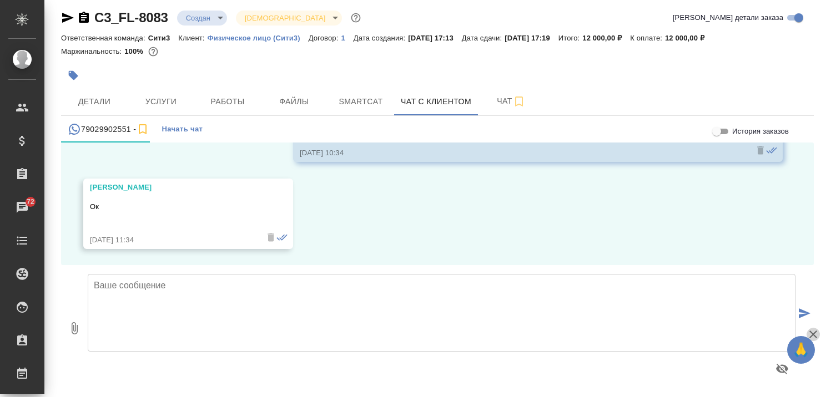
click at [809, 333] on icon "button" at bounding box center [812, 334] width 13 height 13
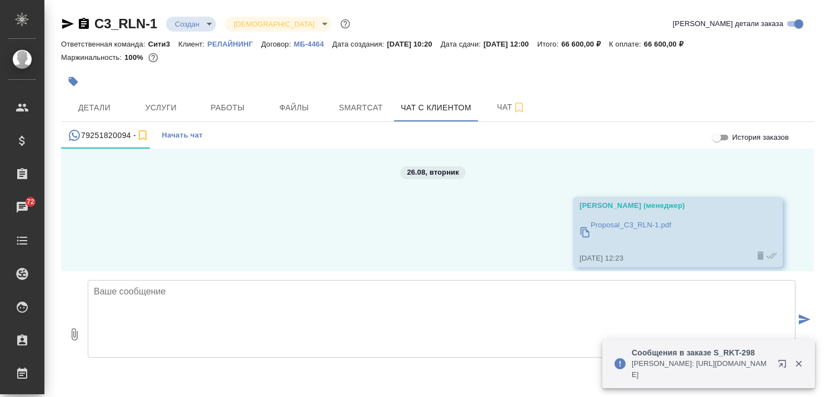
scroll to position [726, 0]
